Goal: Task Accomplishment & Management: Manage account settings

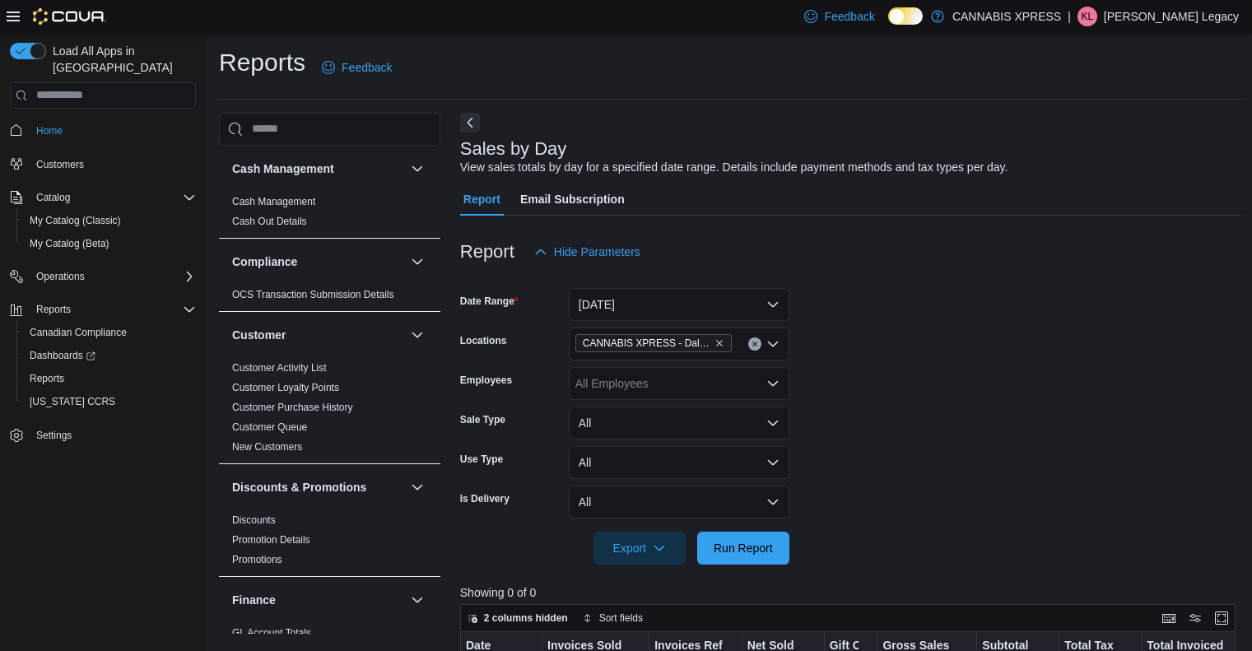
scroll to position [256, 0]
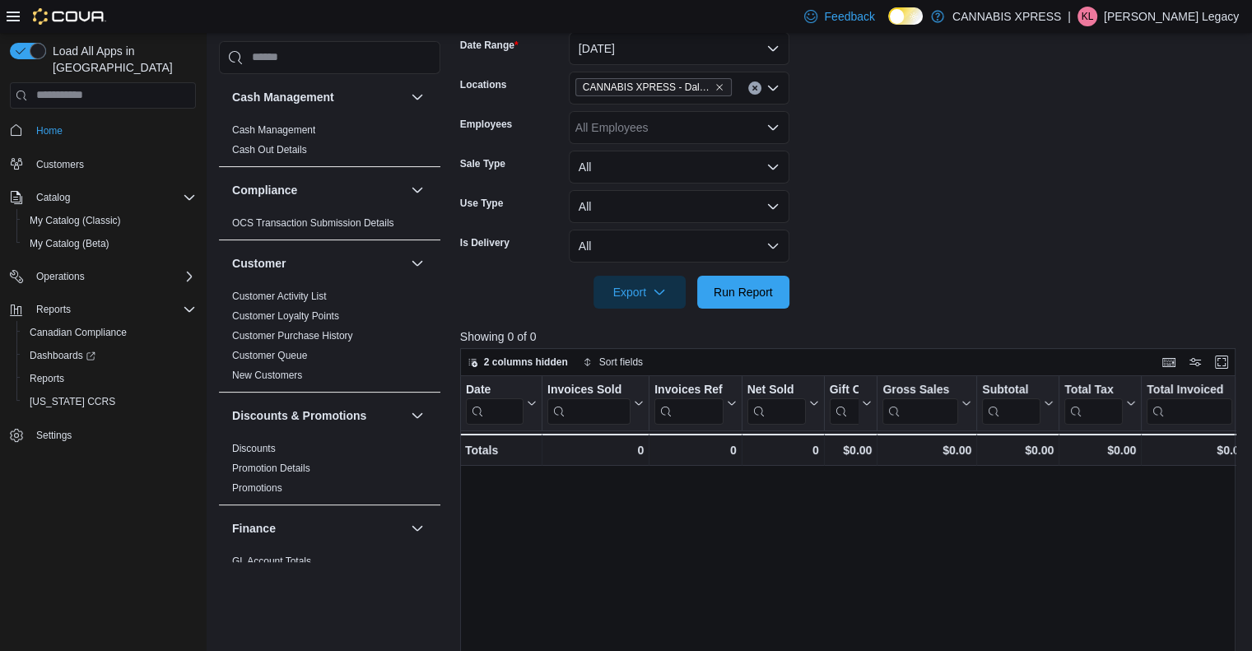
click at [1093, 17] on span "KL" at bounding box center [1086, 17] width 12 height 20
click at [1141, 154] on span "Sign Out" at bounding box center [1132, 159] width 44 height 16
